Goal: Transaction & Acquisition: Register for event/course

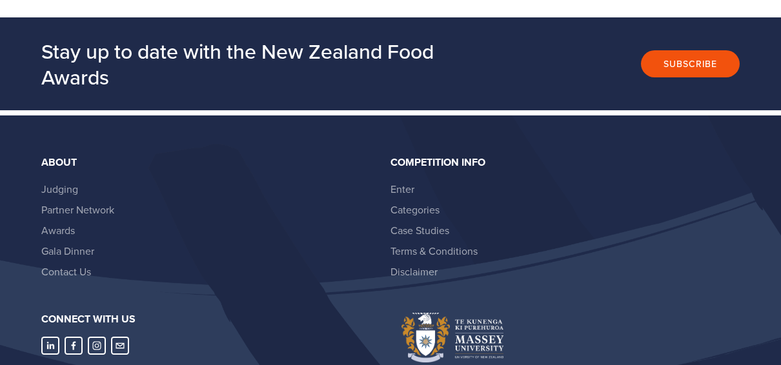
scroll to position [2420, 0]
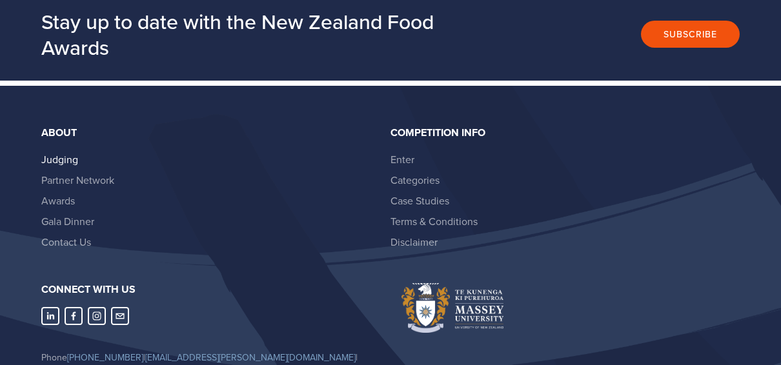
click at [65, 152] on link "Judging" at bounding box center [59, 159] width 37 height 14
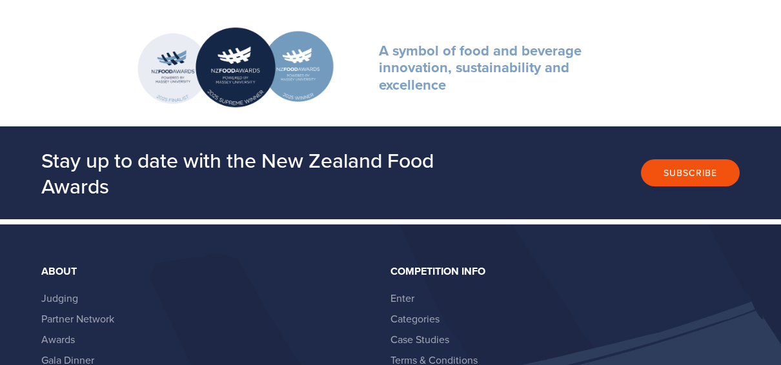
scroll to position [1436, 0]
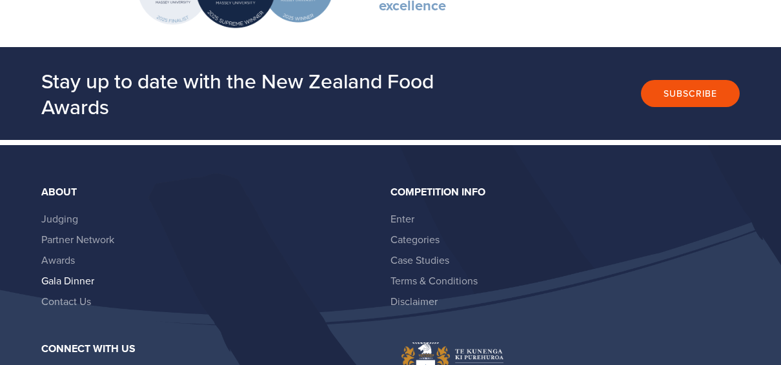
click at [74, 276] on link "Gala Dinner" at bounding box center [67, 281] width 53 height 14
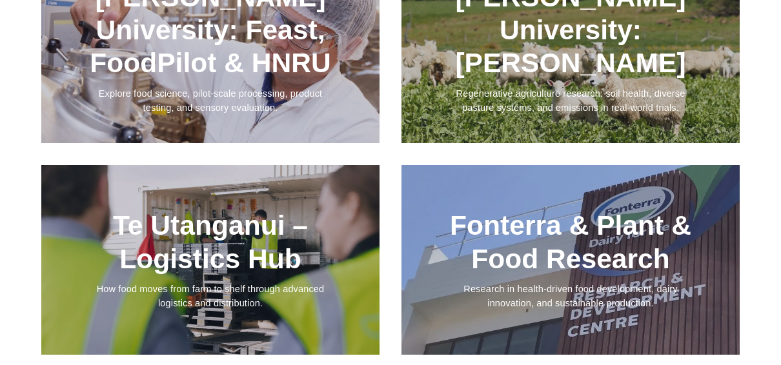
scroll to position [1372, 0]
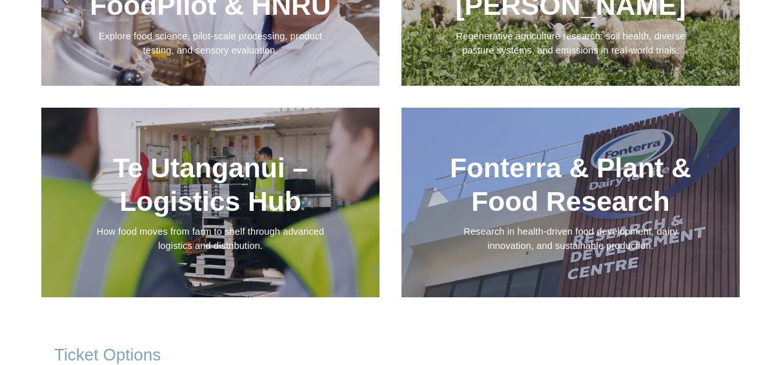
click at [207, 171] on div at bounding box center [210, 203] width 338 height 190
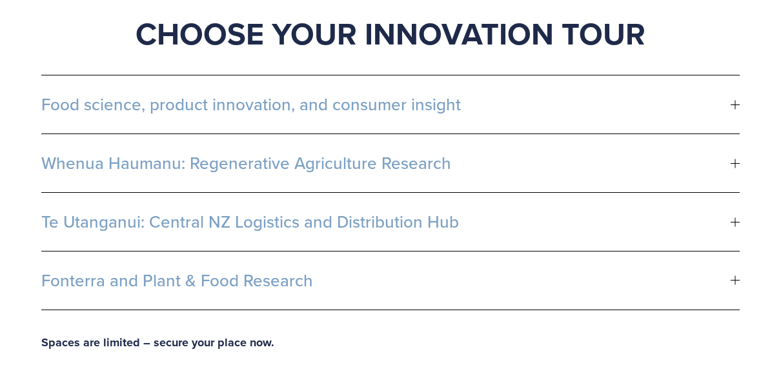
scroll to position [839, 0]
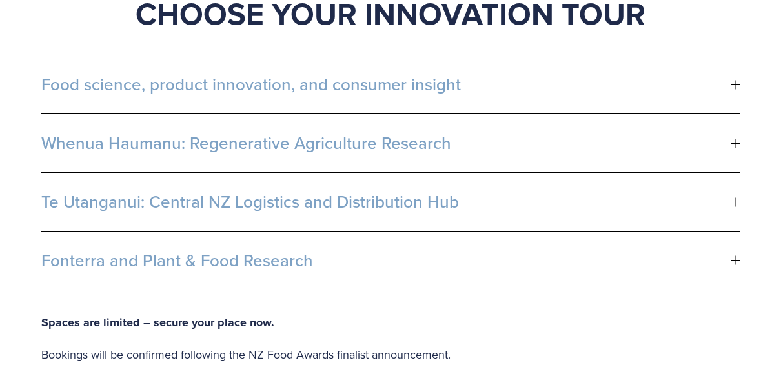
click at [228, 197] on span "Te Utanganui: Central NZ Logistics and Distribution Hub" at bounding box center [385, 201] width 689 height 19
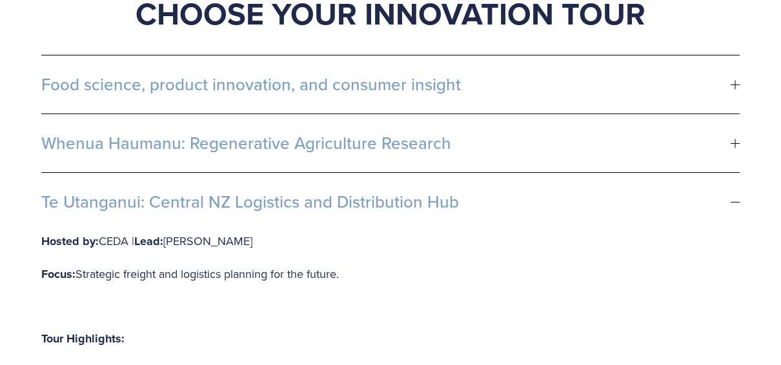
drag, startPoint x: 424, startPoint y: 192, endPoint x: 10, endPoint y: 183, distance: 414.5
click at [10, 183] on div "Networking Breakfast & Innovation Tours [DATE] – [PERSON_NAME][GEOGRAPHIC_DATA]…" at bounding box center [390, 142] width 781 height 1617
drag, startPoint x: 43, startPoint y: 194, endPoint x: 181, endPoint y: 197, distance: 138.2
click at [172, 199] on span "Te Utanganui: Central NZ Logistics and Distribution Hub" at bounding box center [385, 201] width 689 height 19
